Goal: Find specific page/section: Find specific page/section

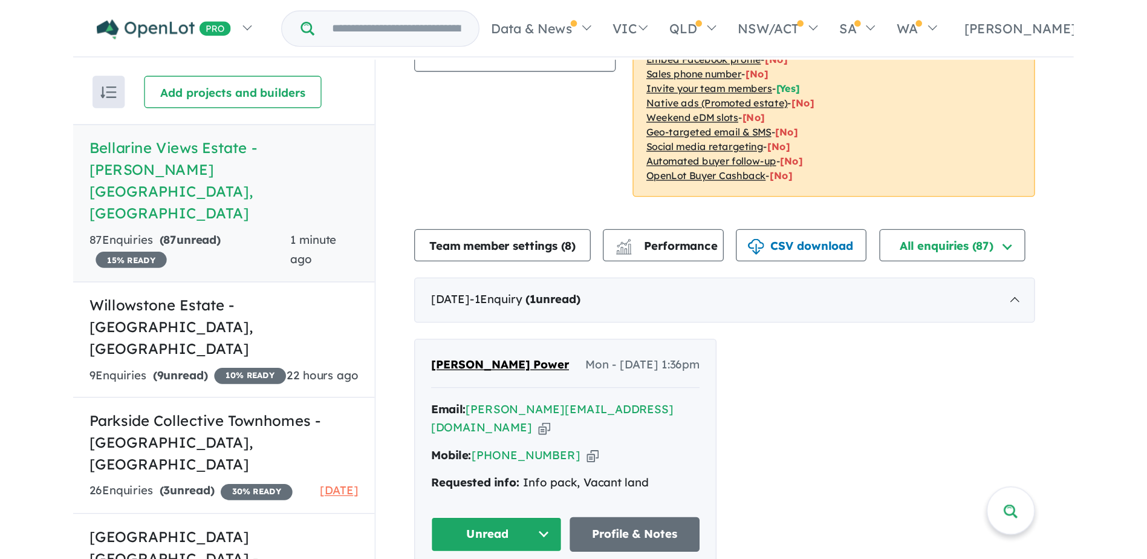
scroll to position [242, 0]
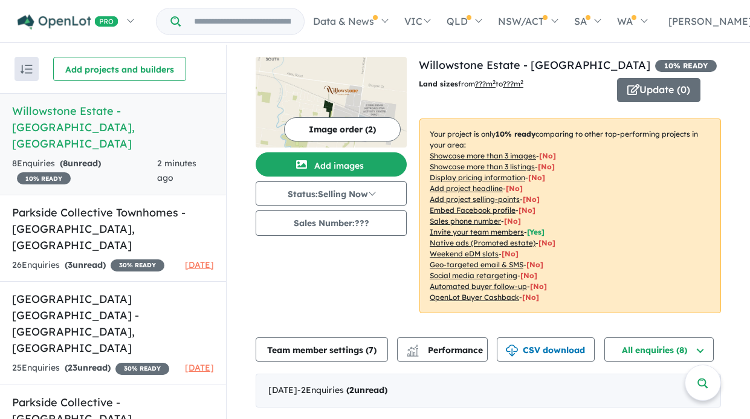
scroll to position [302, 0]
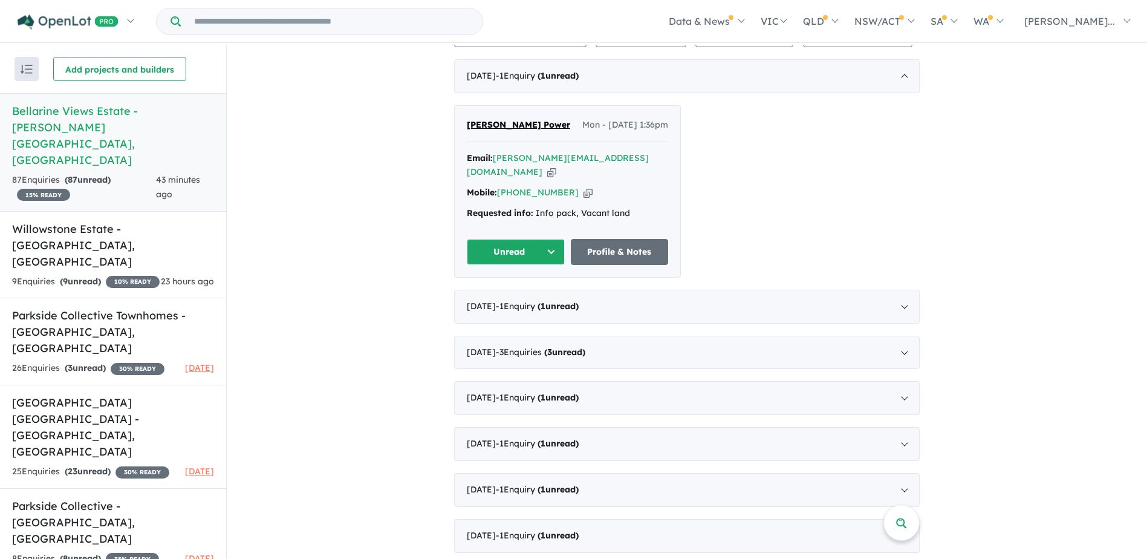
scroll to position [302, 0]
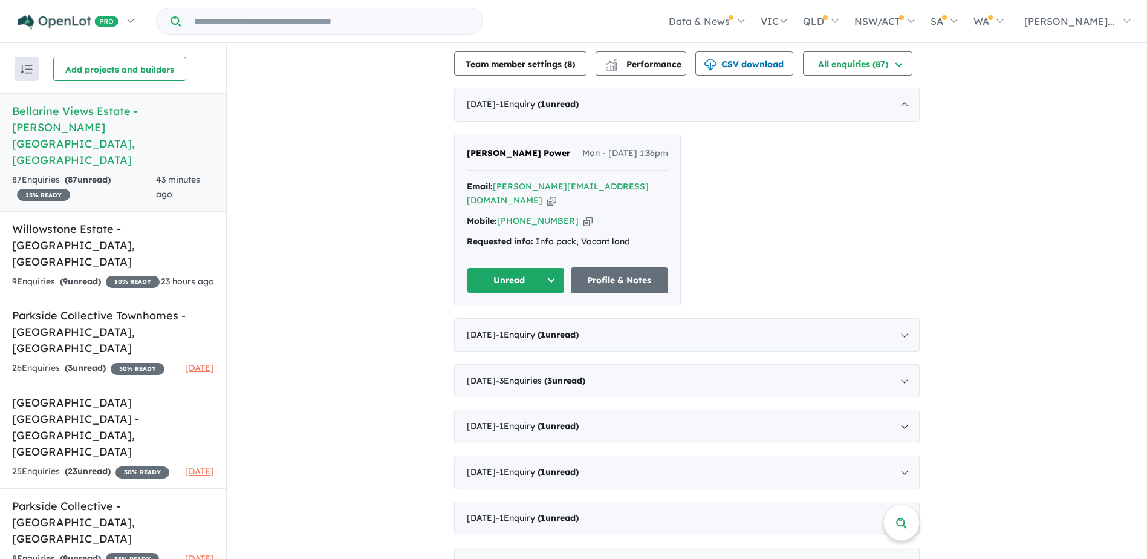
click at [583, 215] on icon "button" at bounding box center [587, 221] width 9 height 13
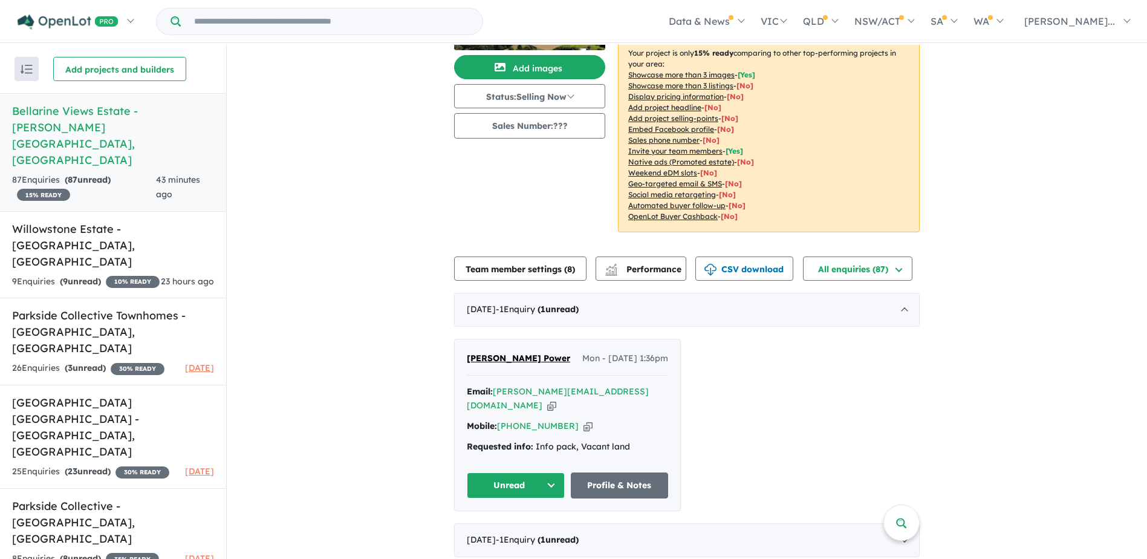
scroll to position [0, 0]
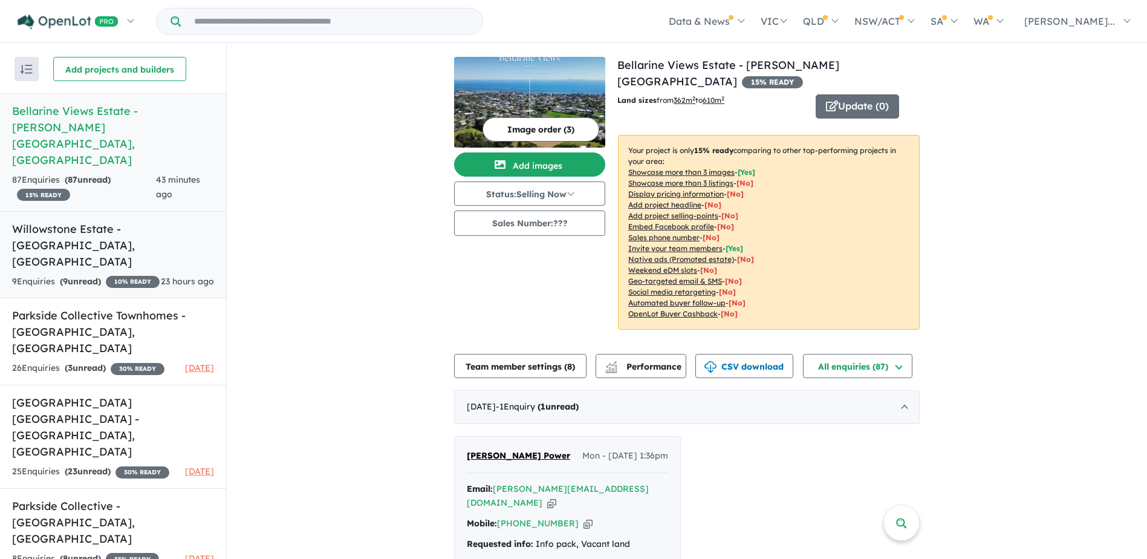
click at [121, 221] on h5 "Willowstone Estate - Cobblebank , VIC" at bounding box center [113, 245] width 202 height 49
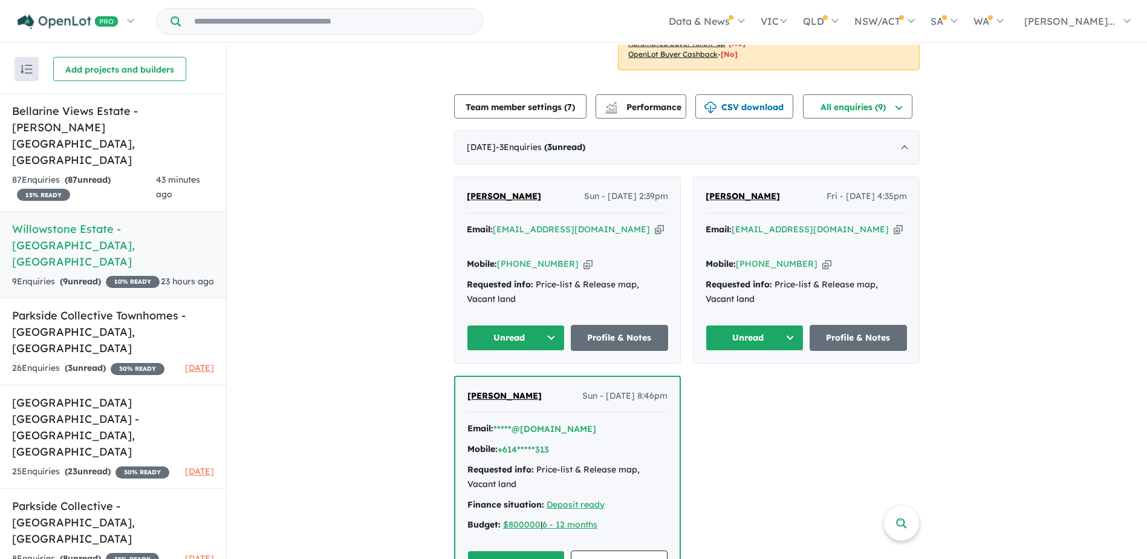
scroll to position [241, 0]
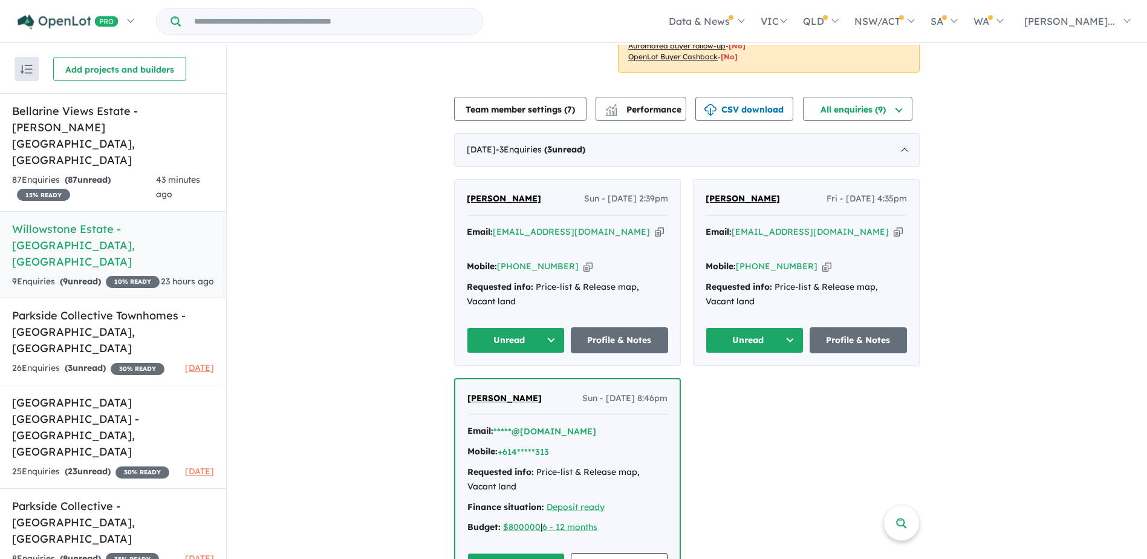
click at [583, 260] on icon "button" at bounding box center [587, 266] width 9 height 13
